Goal: Task Accomplishment & Management: Manage account settings

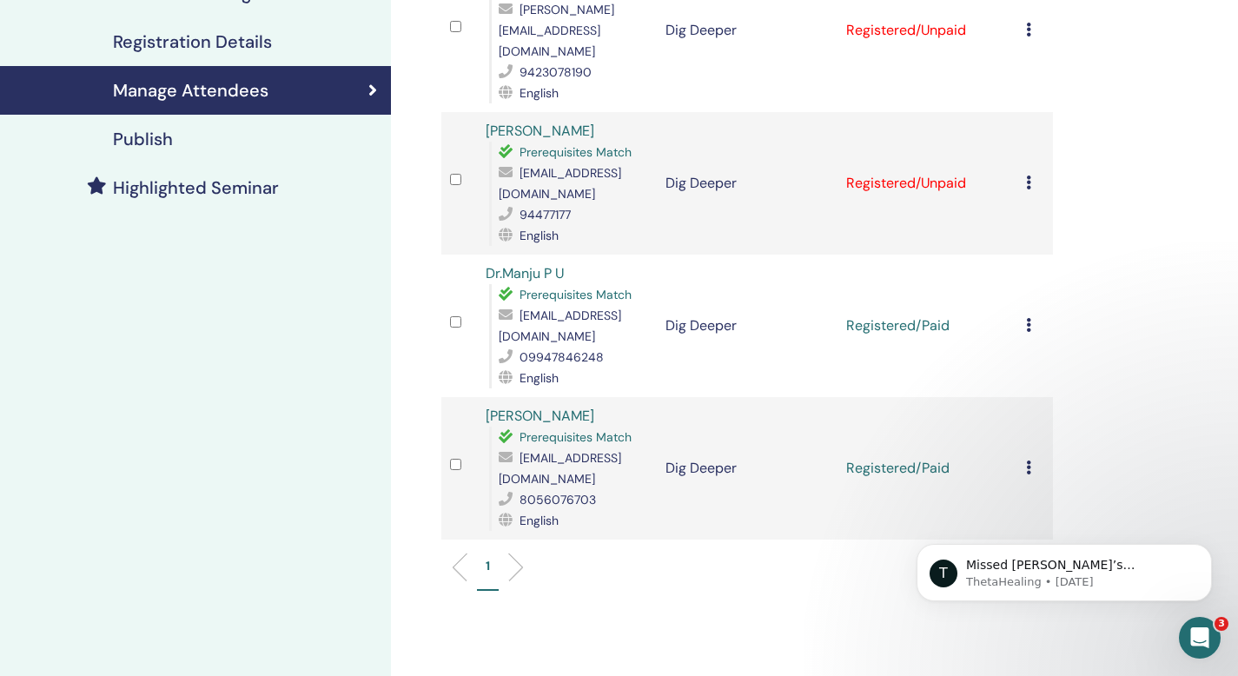
scroll to position [352, 0]
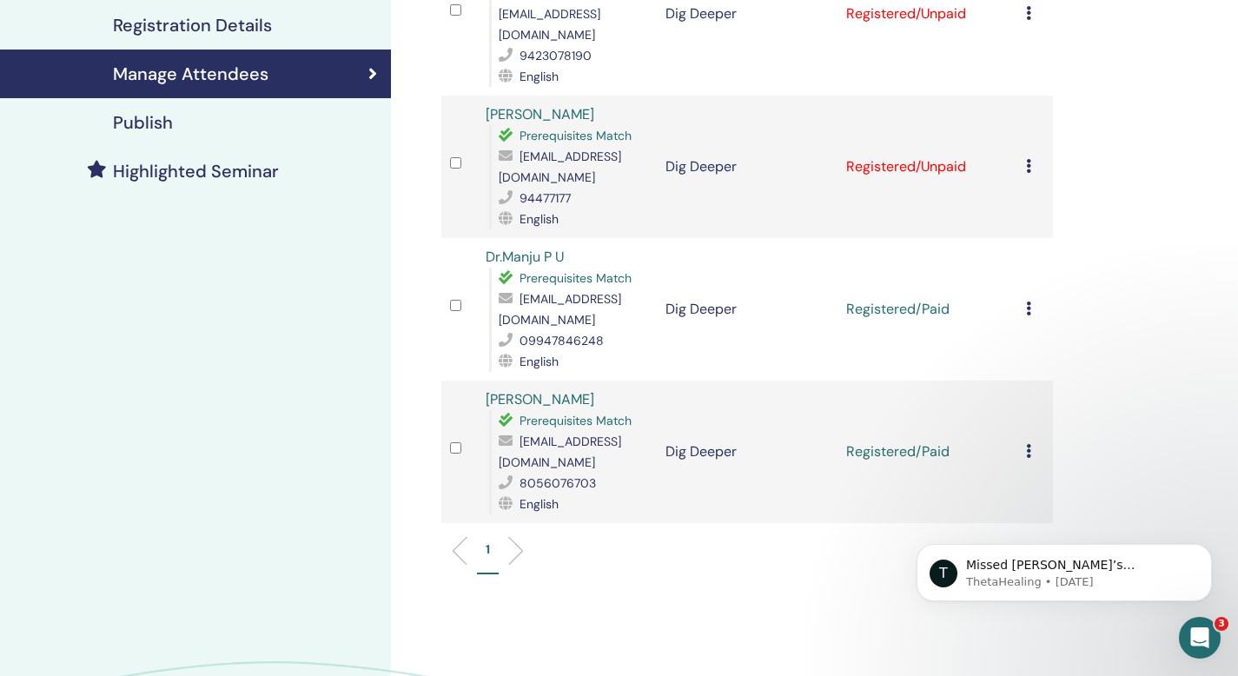
click at [1026, 301] on icon at bounding box center [1028, 308] width 5 height 14
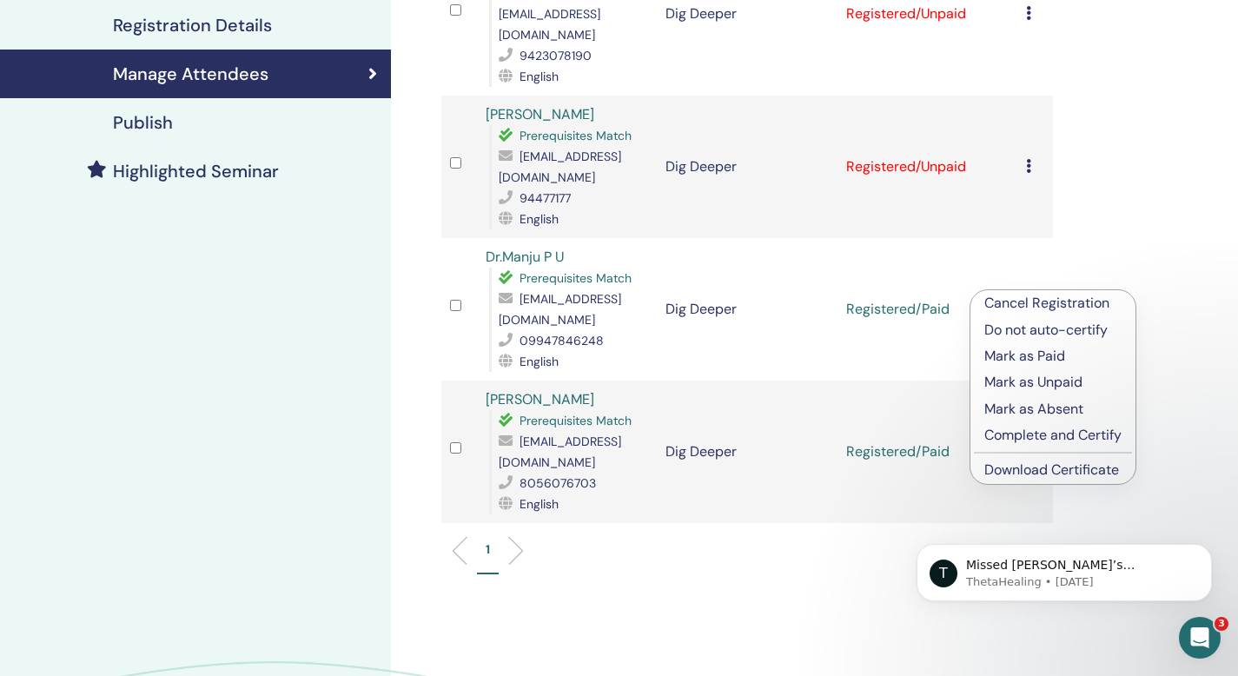
click at [1026, 433] on p "Complete and Certify" at bounding box center [1052, 435] width 137 height 21
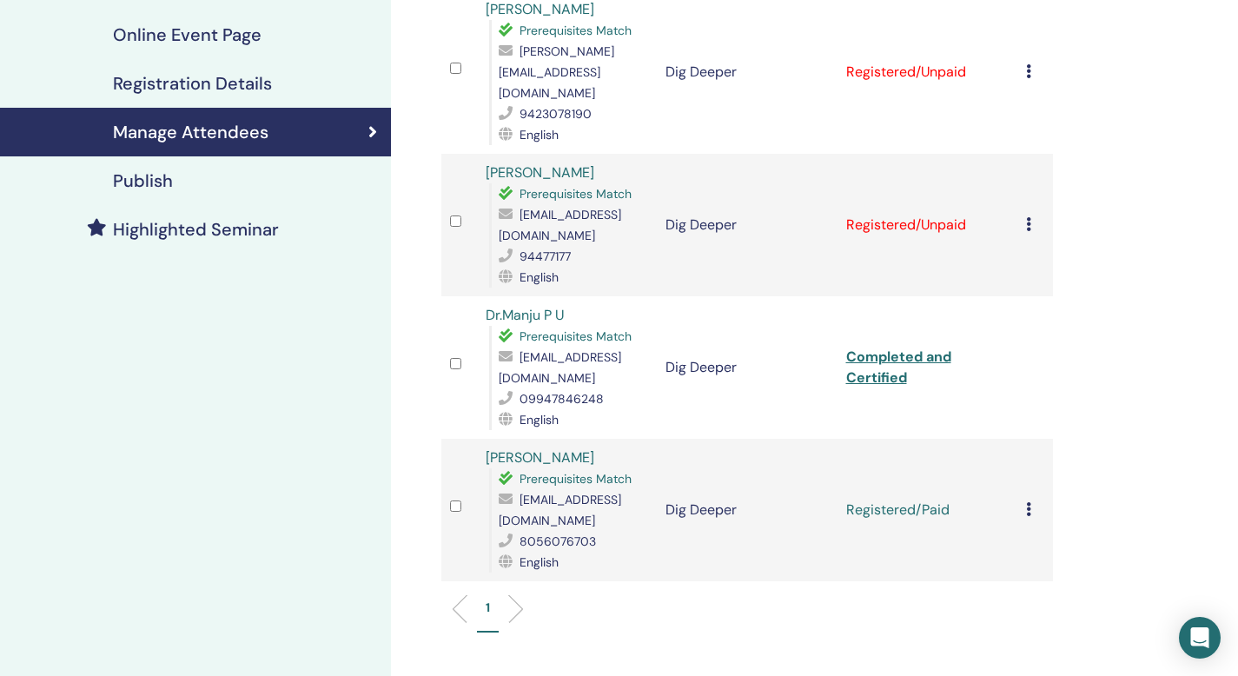
scroll to position [290, 0]
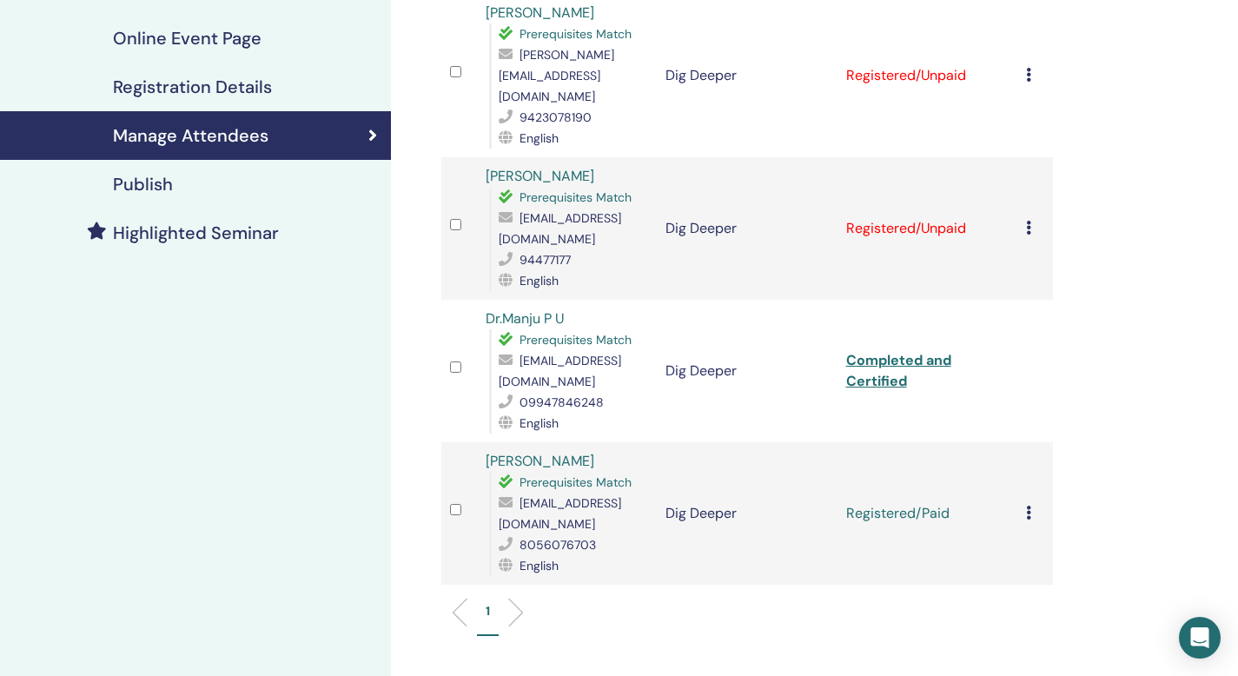
click at [1026, 505] on icon at bounding box center [1028, 512] width 5 height 14
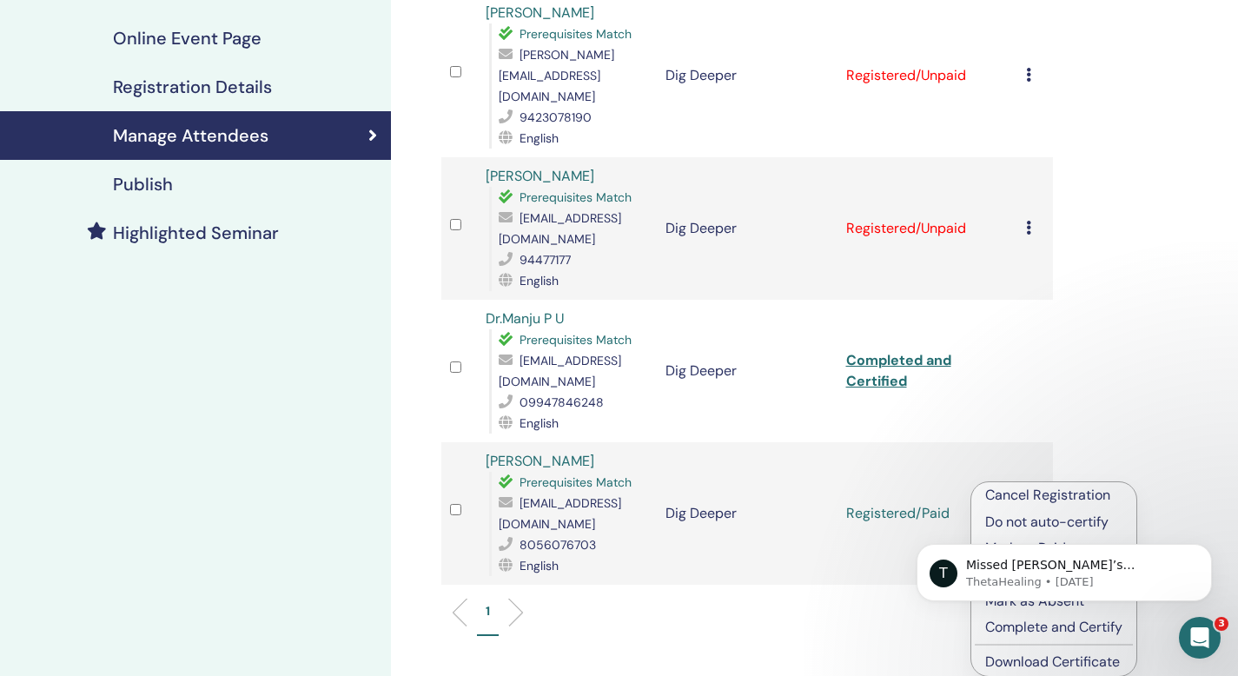
scroll to position [0, 0]
click html "T Missed Vianna’s ThetaHealing Webinar? Lucky you — the wait is over! Many of V…"
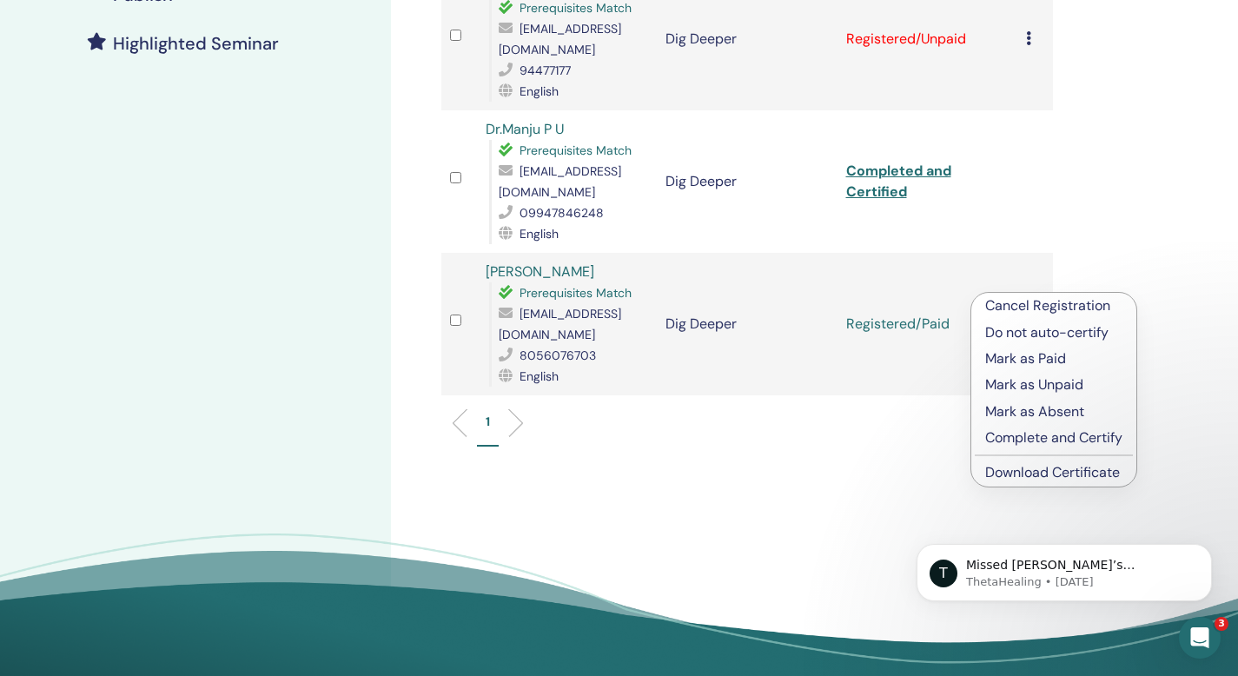
scroll to position [481, 0]
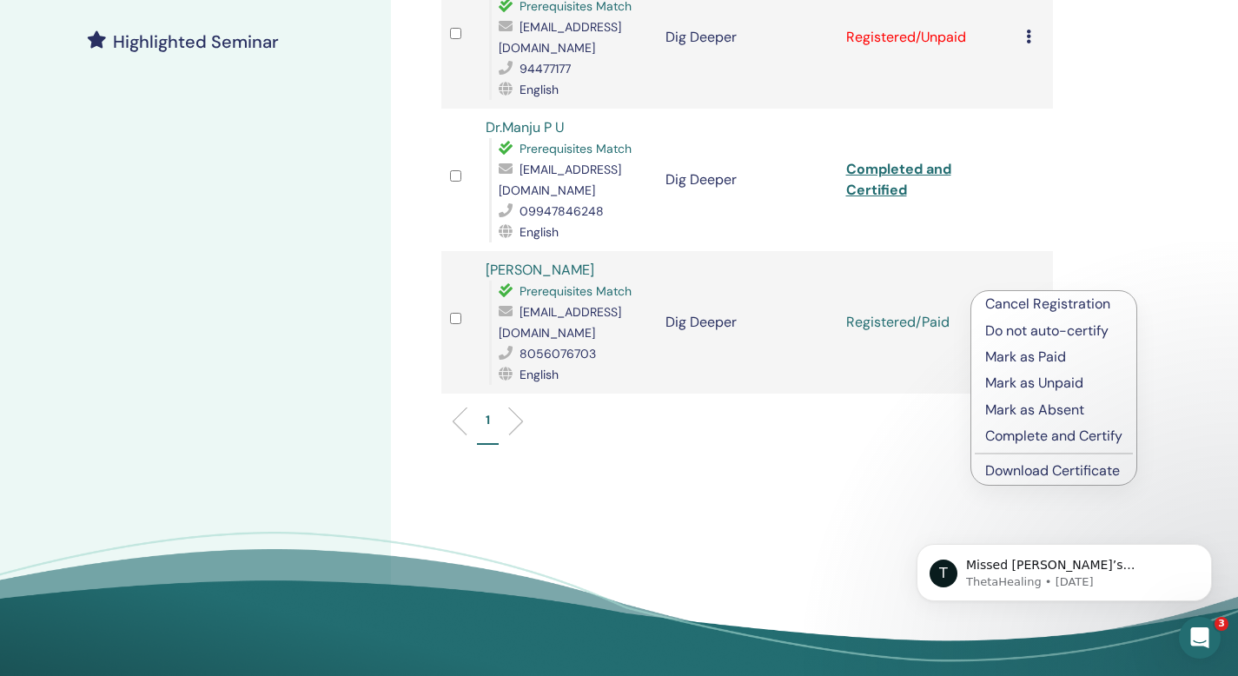
click at [1037, 432] on p "Complete and Certify" at bounding box center [1053, 436] width 137 height 21
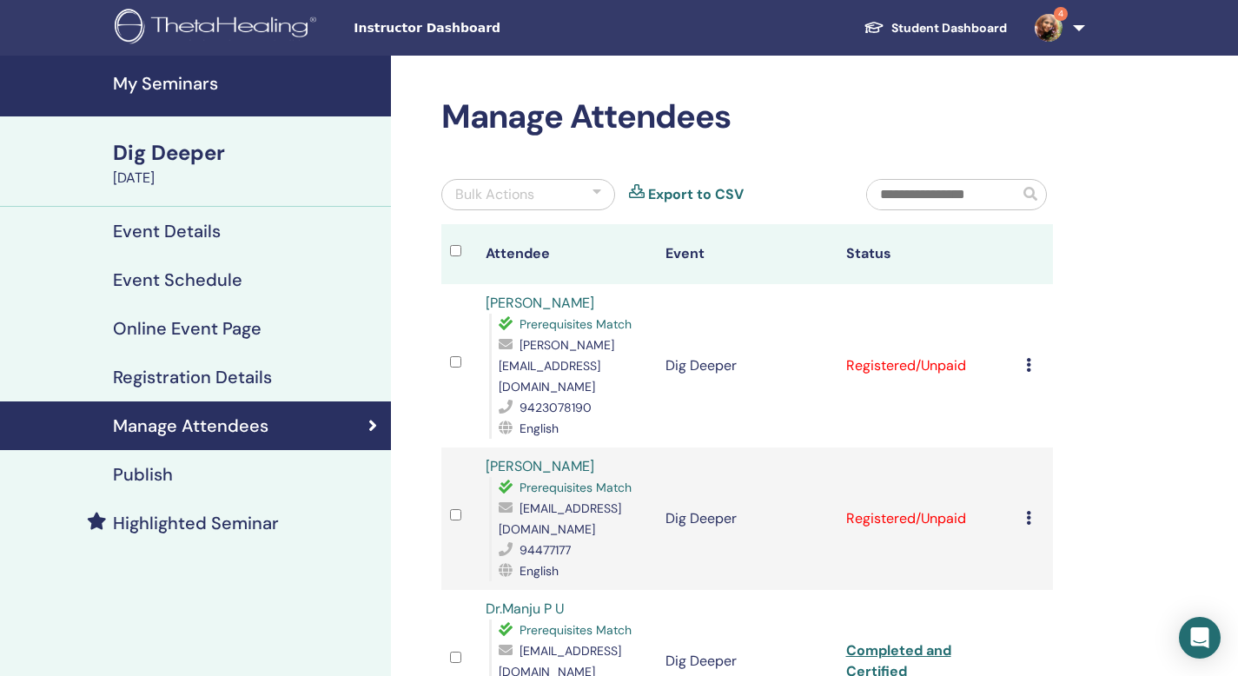
click at [1026, 511] on icon at bounding box center [1028, 518] width 5 height 14
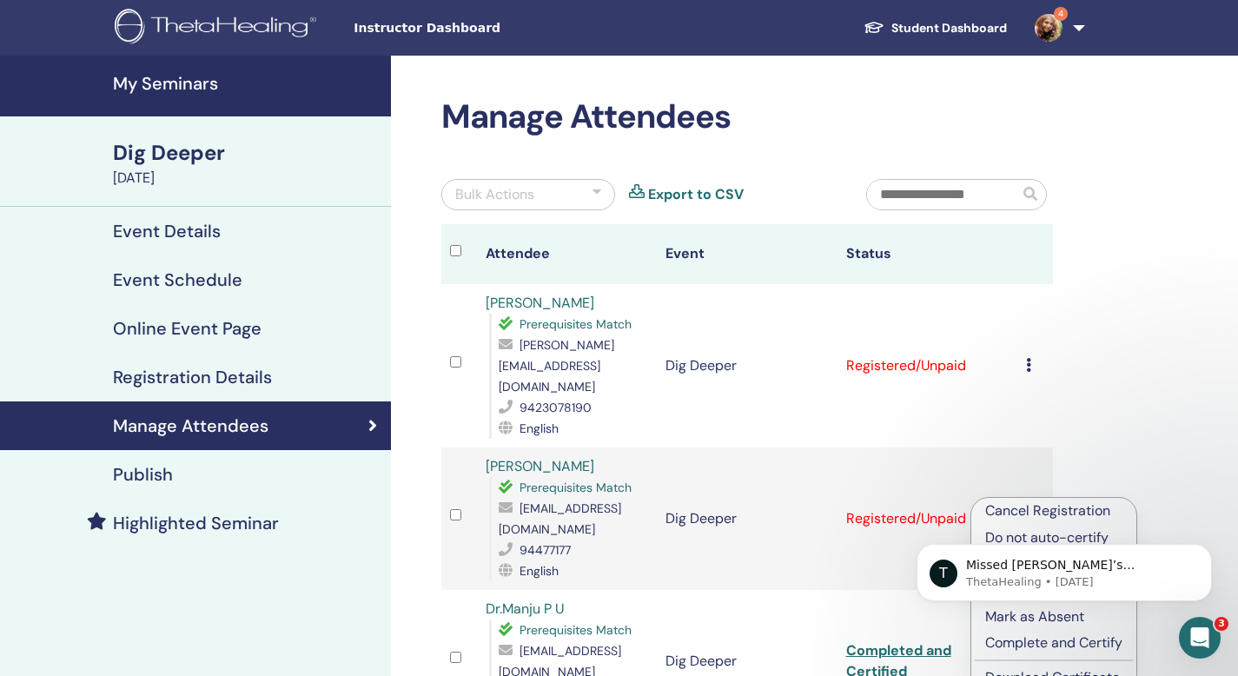
click at [1016, 641] on p "Complete and Certify" at bounding box center [1053, 642] width 137 height 21
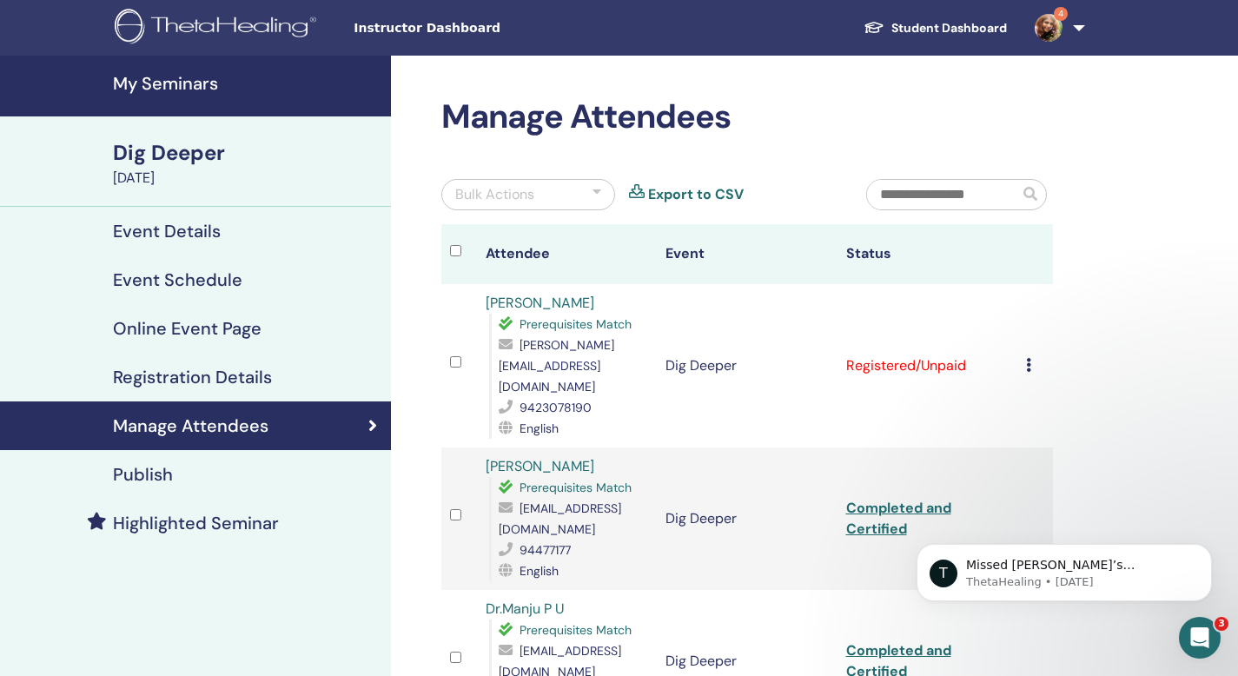
click at [1026, 358] on icon at bounding box center [1028, 365] width 5 height 14
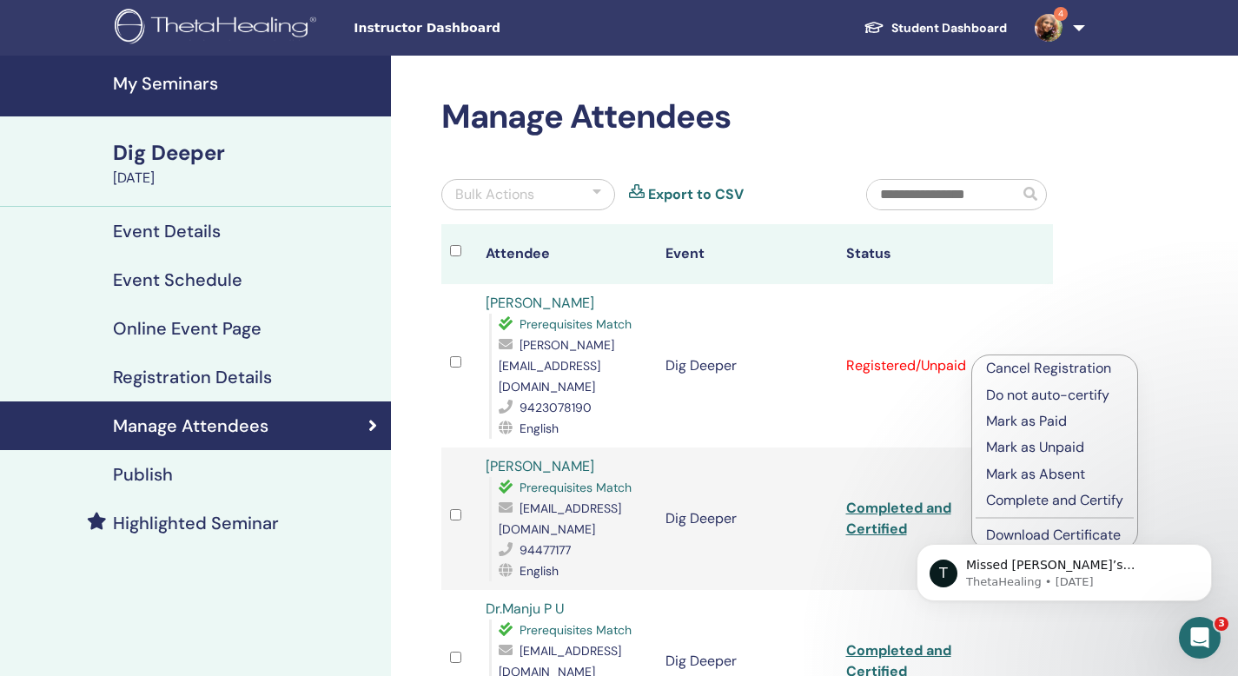
click at [1026, 498] on p "Complete and Certify" at bounding box center [1054, 500] width 137 height 21
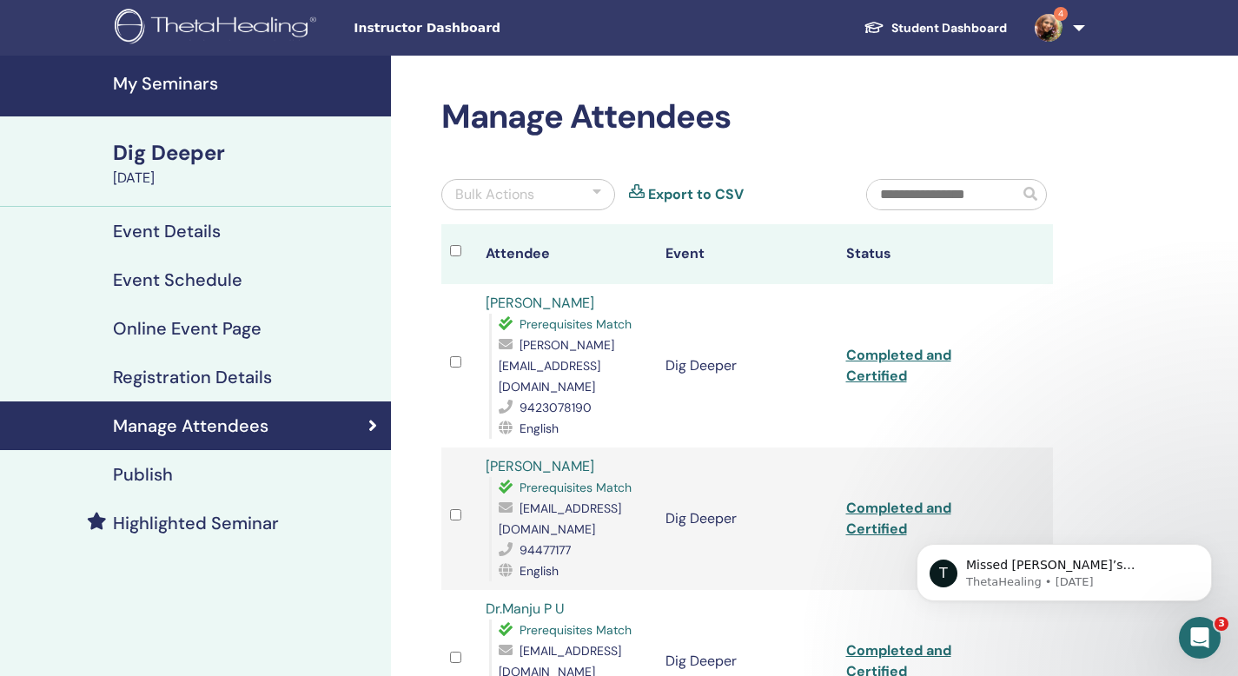
click at [1052, 37] on img at bounding box center [1048, 28] width 28 height 28
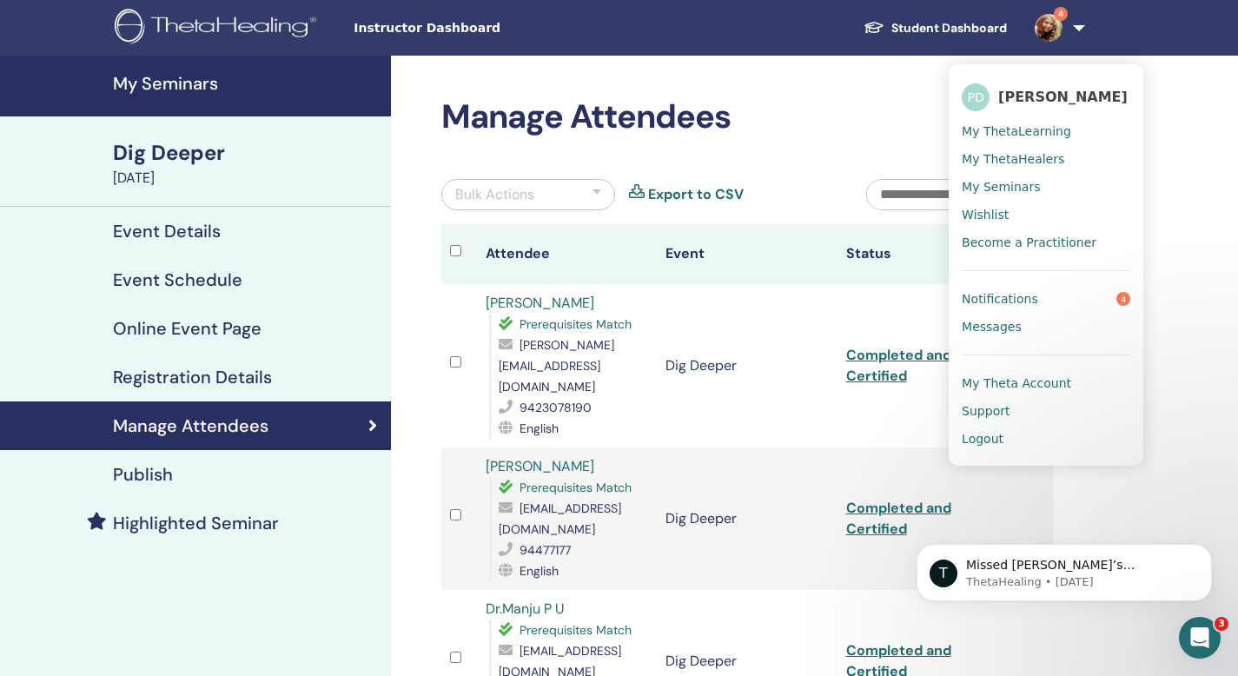
click at [1007, 294] on span "Notifications" at bounding box center [999, 299] width 76 height 16
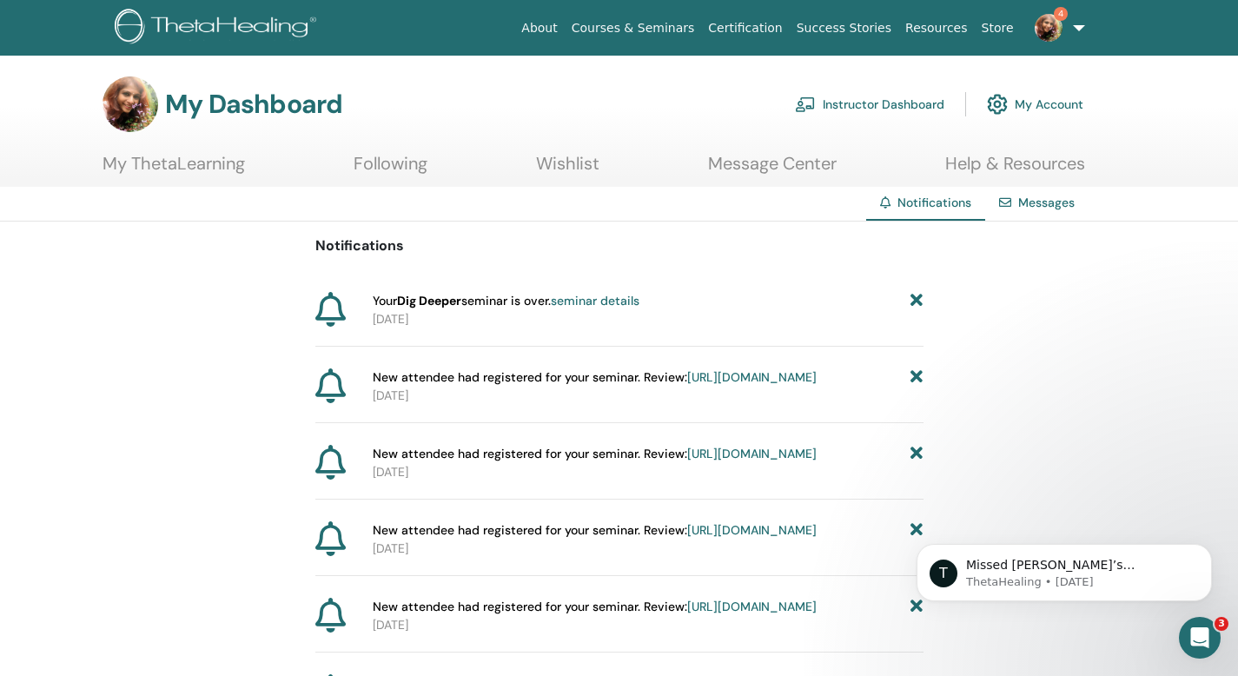
click at [578, 166] on link "Wishlist" at bounding box center [567, 170] width 63 height 34
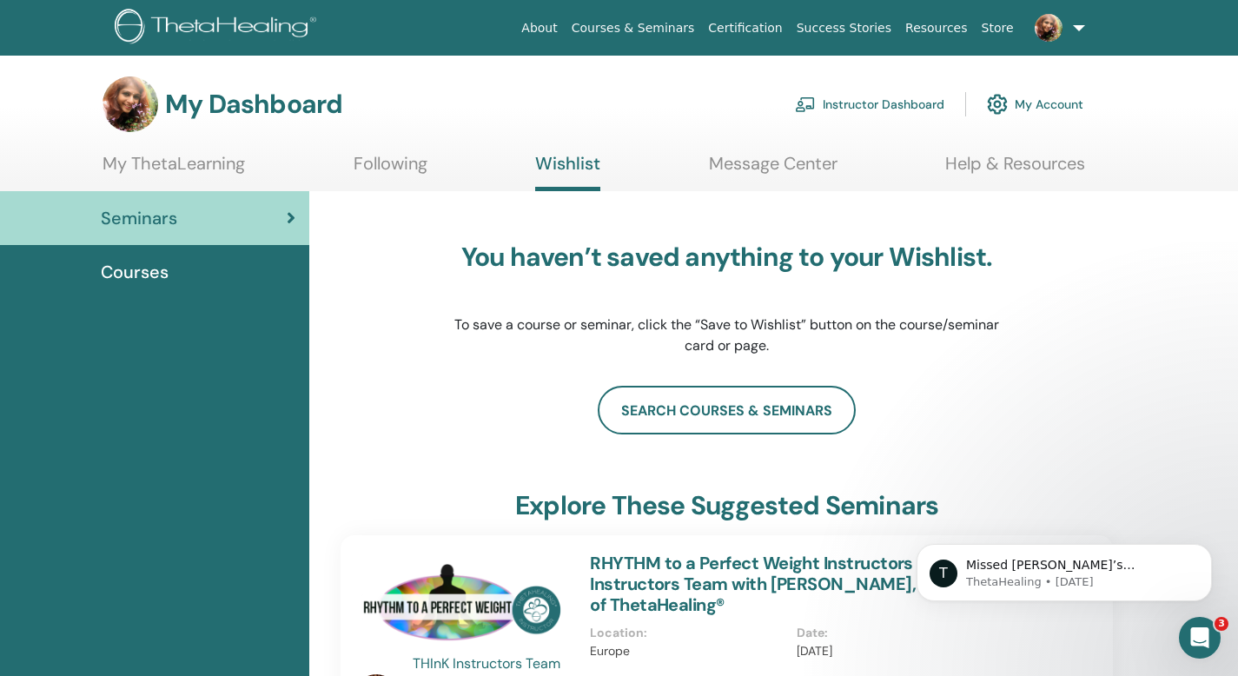
click at [644, 28] on link "Courses & Seminars" at bounding box center [632, 28] width 137 height 32
